Goal: Task Accomplishment & Management: Use online tool/utility

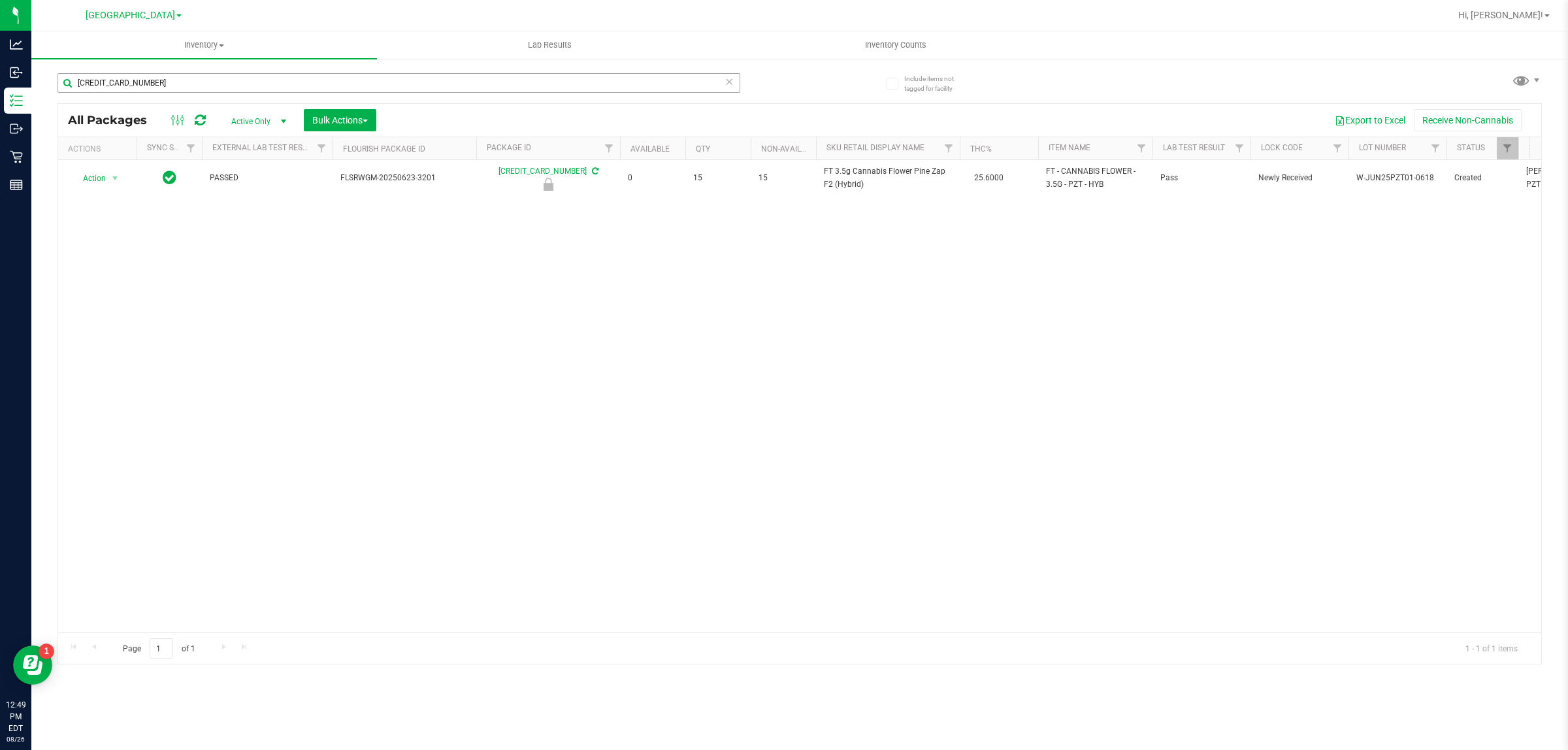
click at [407, 85] on input "[CREDIT_CARD_NUMBER]" at bounding box center [398, 82] width 682 height 20
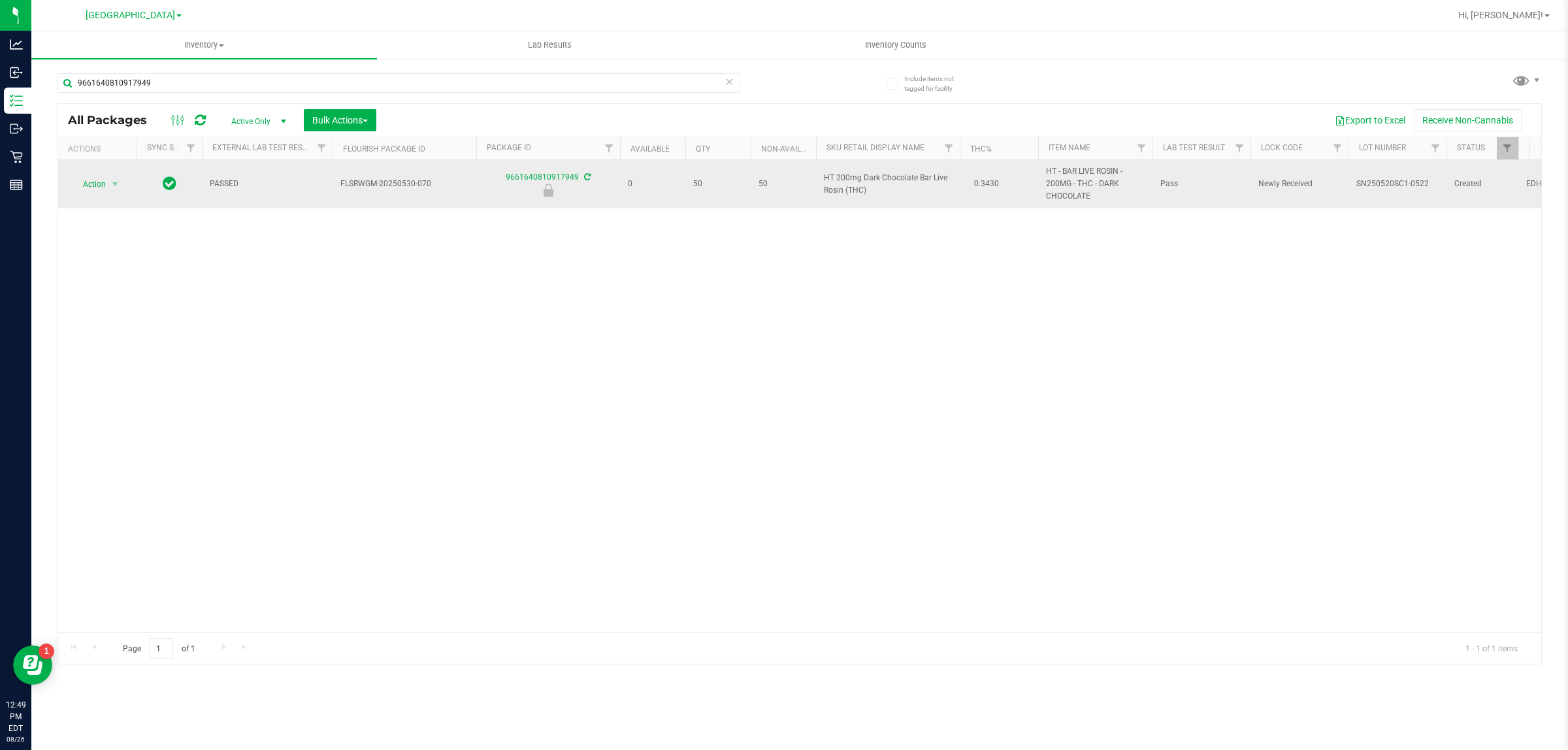
type input "9661640810917949"
click at [103, 191] on span "Action" at bounding box center [89, 184] width 36 height 19
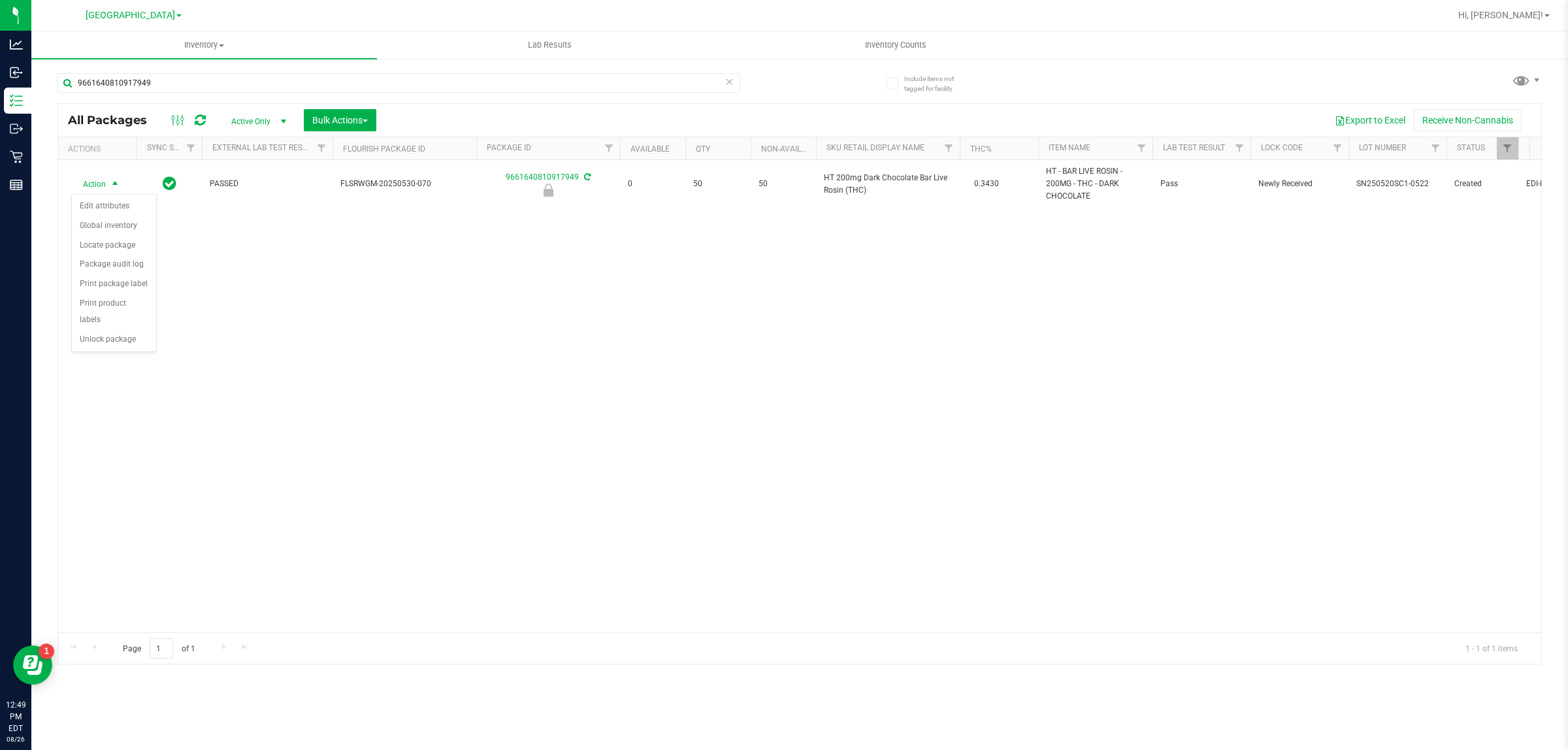
click at [102, 337] on div "Action Edit attributes Global inventory Locate package Package audit log Print …" at bounding box center [113, 273] width 85 height 159
click at [103, 331] on li "Unlock package" at bounding box center [114, 340] width 84 height 20
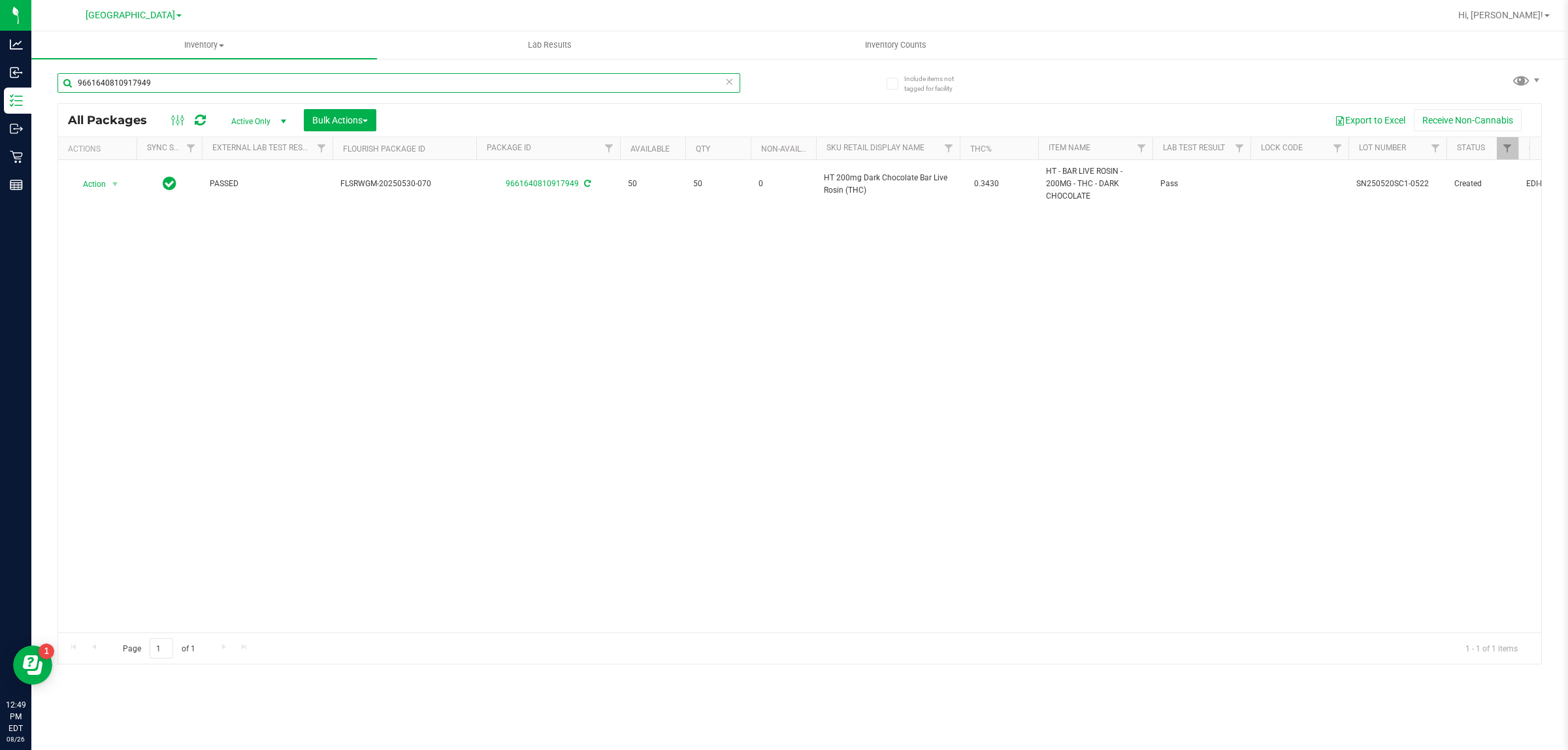
click at [481, 90] on input "9661640810917949" at bounding box center [398, 82] width 682 height 20
click at [689, 92] on input "9661640810917949" at bounding box center [398, 82] width 682 height 20
click at [688, 90] on input "9661640810917949" at bounding box center [398, 82] width 682 height 20
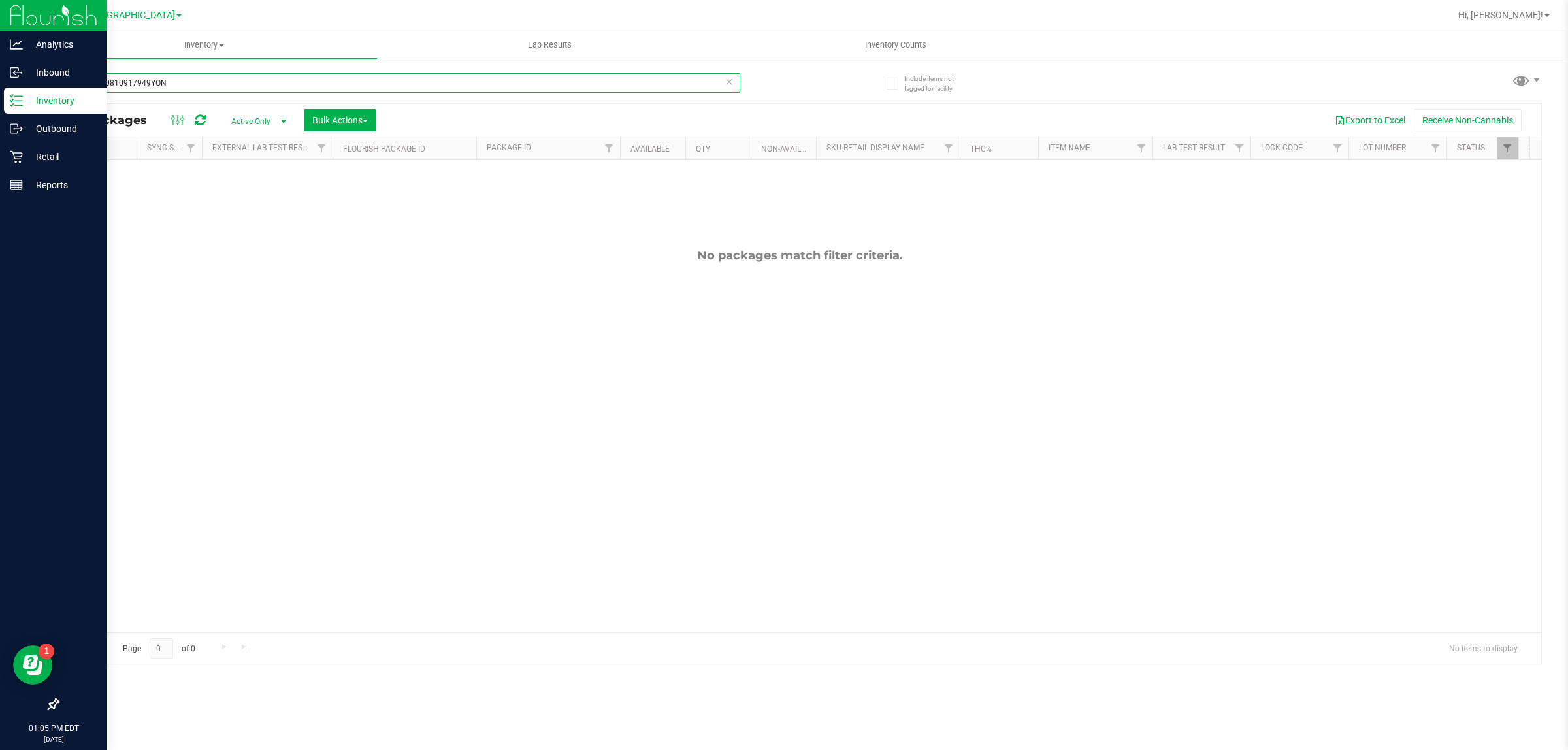
drag, startPoint x: 148, startPoint y: 77, endPoint x: 0, endPoint y: 98, distance: 149.5
click at [0, 98] on div "Analytics Inbound Inventory Outbound Retail Reports 01:05 PM EDT [DATE] 08/26 […" at bounding box center [784, 375] width 1568 height 750
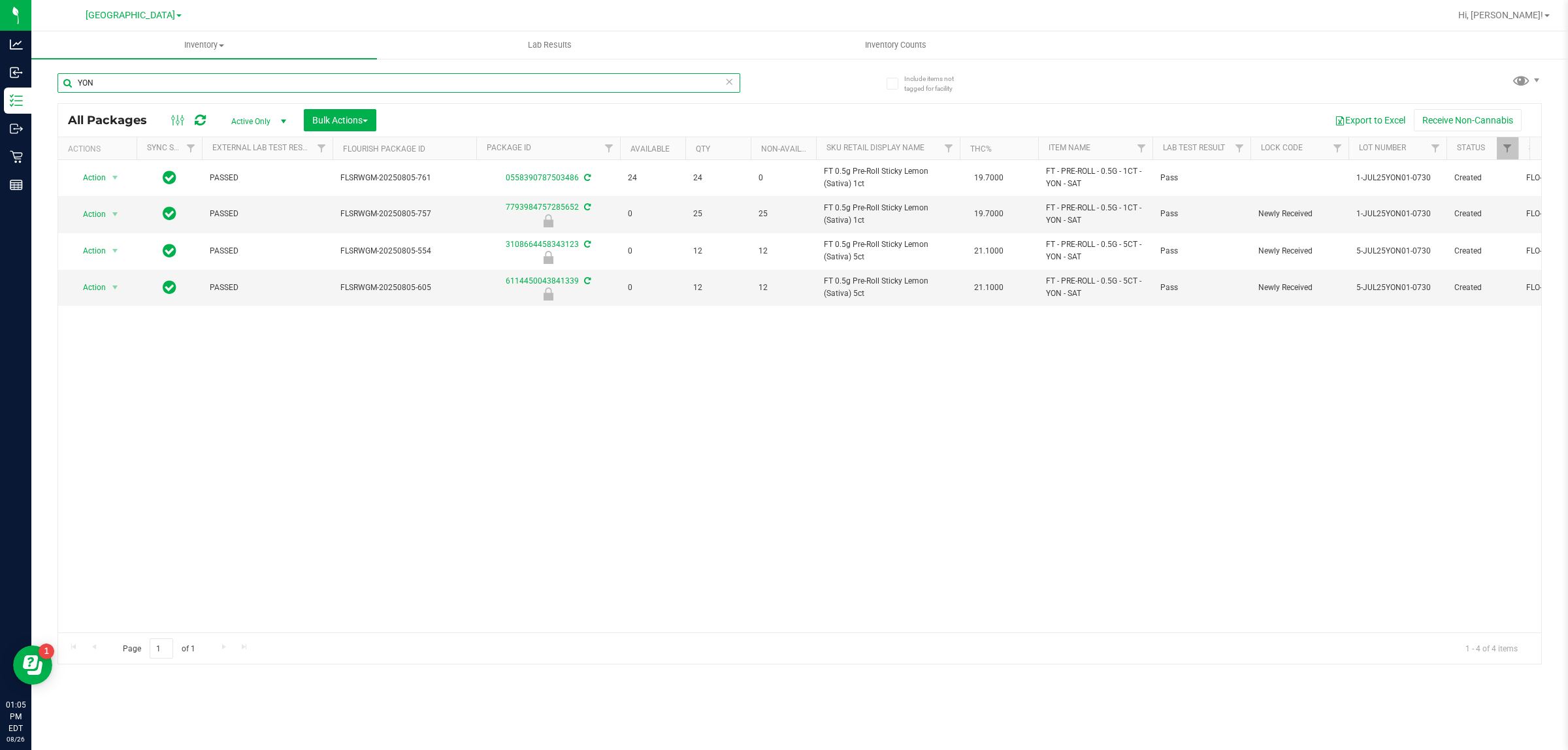
click at [448, 85] on input "YON" at bounding box center [398, 82] width 682 height 20
click at [447, 82] on input "YON" at bounding box center [398, 82] width 682 height 20
type input "Y"
type input "CIM"
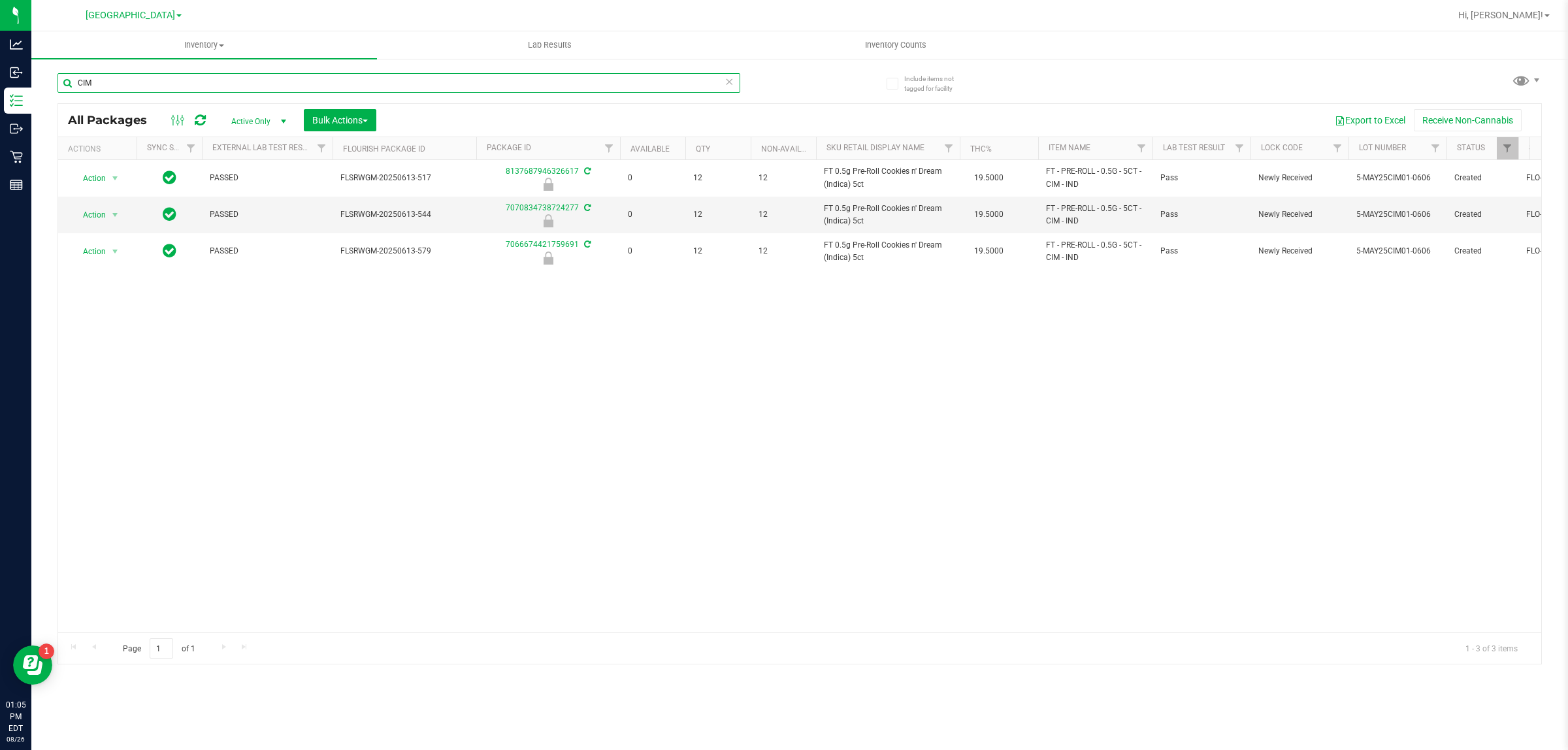
click at [434, 81] on input "CIM" at bounding box center [398, 82] width 682 height 20
click at [434, 80] on input "CIM" at bounding box center [398, 82] width 682 height 20
type input "RHB"
click at [429, 90] on input "RHB" at bounding box center [398, 82] width 682 height 20
